Goal: Task Accomplishment & Management: Manage account settings

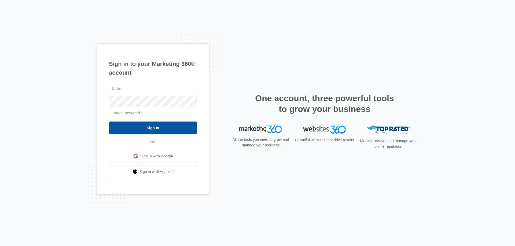
type input "[EMAIL_ADDRESS][DOMAIN_NAME]"
click at [149, 132] on input "Sign In" at bounding box center [153, 128] width 88 height 13
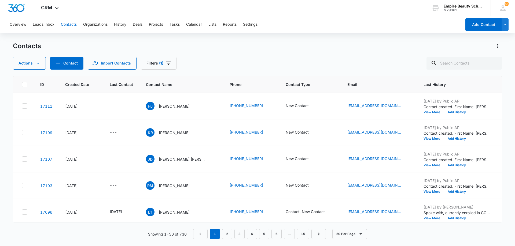
click at [222, 61] on div "Actions Contact Import Contacts Filters (1)" at bounding box center [257, 63] width 489 height 13
click at [465, 69] on input "text" at bounding box center [464, 63] width 76 height 13
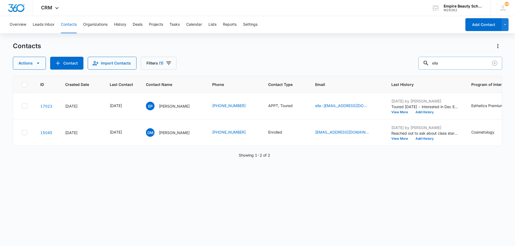
click at [462, 63] on input "ella" at bounding box center [460, 63] width 84 height 13
click at [462, 64] on input "ella" at bounding box center [460, 63] width 84 height 13
type input "ruby"
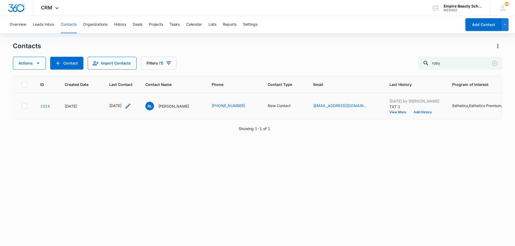
click at [131, 106] on icon "Last Contact - 1759363200 - Select to Edit Field" at bounding box center [128, 106] width 6 height 6
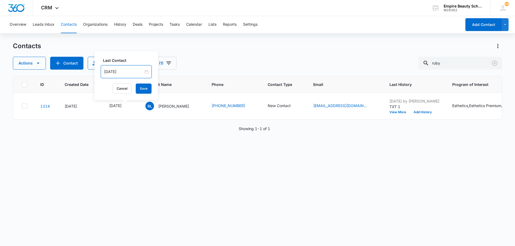
click at [131, 73] on input "[DATE]" at bounding box center [123, 72] width 39 height 6
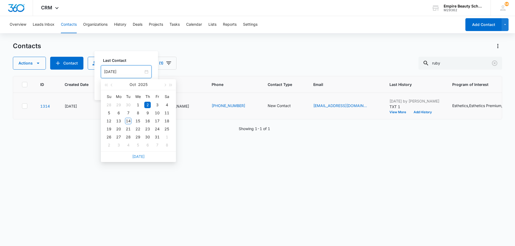
click at [140, 157] on link "[DATE]" at bounding box center [138, 156] width 12 height 5
type input "[DATE]"
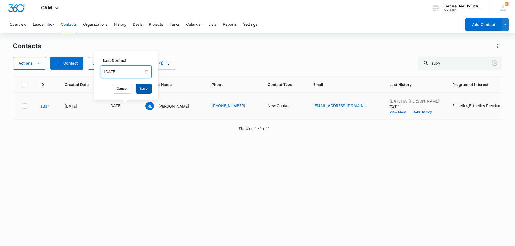
click at [141, 91] on button "Save" at bounding box center [144, 89] width 16 height 10
click at [300, 107] on icon "Contact Type - New Contact - Select to Edit Field" at bounding box center [297, 106] width 6 height 6
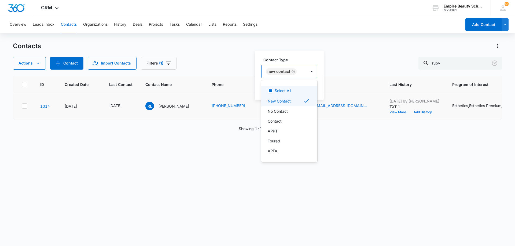
click at [303, 72] on div "New Contact" at bounding box center [283, 71] width 45 height 13
click at [286, 117] on div "Contact" at bounding box center [289, 121] width 56 height 10
click at [325, 75] on div "New Contact Contact" at bounding box center [295, 71] width 68 height 13
click at [327, 85] on button "Save" at bounding box center [332, 89] width 16 height 10
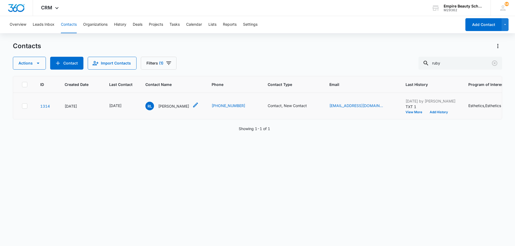
click at [199, 105] on icon "Contact Name - RUby LaChance - Select to Edit Field" at bounding box center [195, 105] width 6 height 6
click at [174, 46] on input "RUby" at bounding box center [184, 44] width 68 height 13
type input "Ruby"
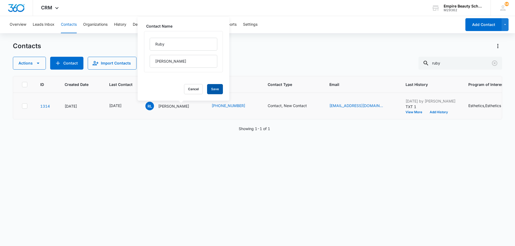
click at [207, 88] on button "Save" at bounding box center [215, 89] width 16 height 10
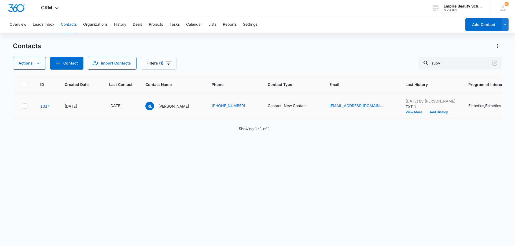
click at [265, 148] on div "ID Created Date Last Contact Contact Name Phone Contact Type Email Last History…" at bounding box center [257, 157] width 489 height 163
click at [493, 64] on icon "Clear" at bounding box center [494, 63] width 6 height 6
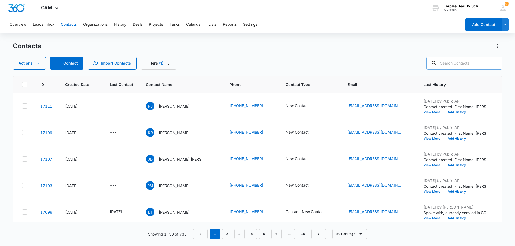
click at [241, 64] on div "Actions Contact Import Contacts Filters (1)" at bounding box center [257, 63] width 489 height 13
click at [240, 62] on div "Actions Contact Import Contacts Filters (1)" at bounding box center [257, 63] width 489 height 13
